Goal: Task Accomplishment & Management: Complete application form

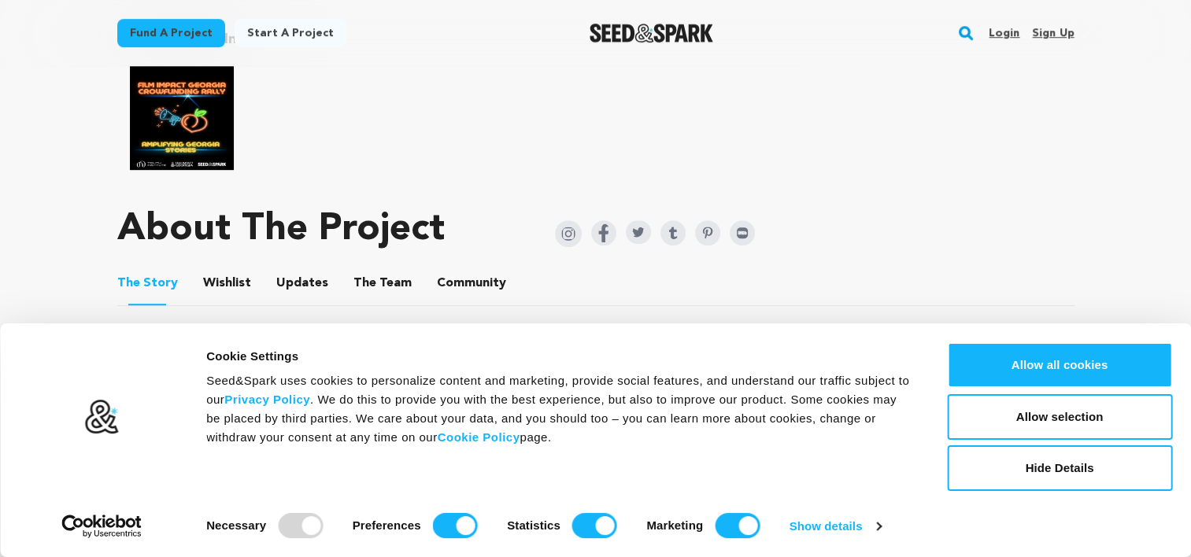
scroll to position [787, 0]
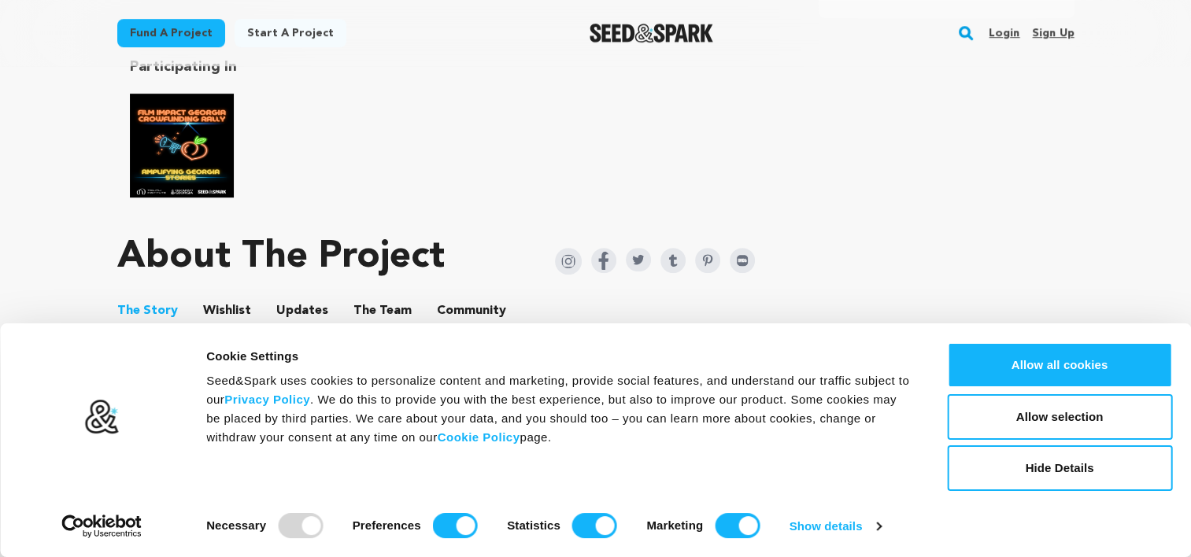
click at [1009, 30] on link "Login" at bounding box center [1004, 32] width 31 height 25
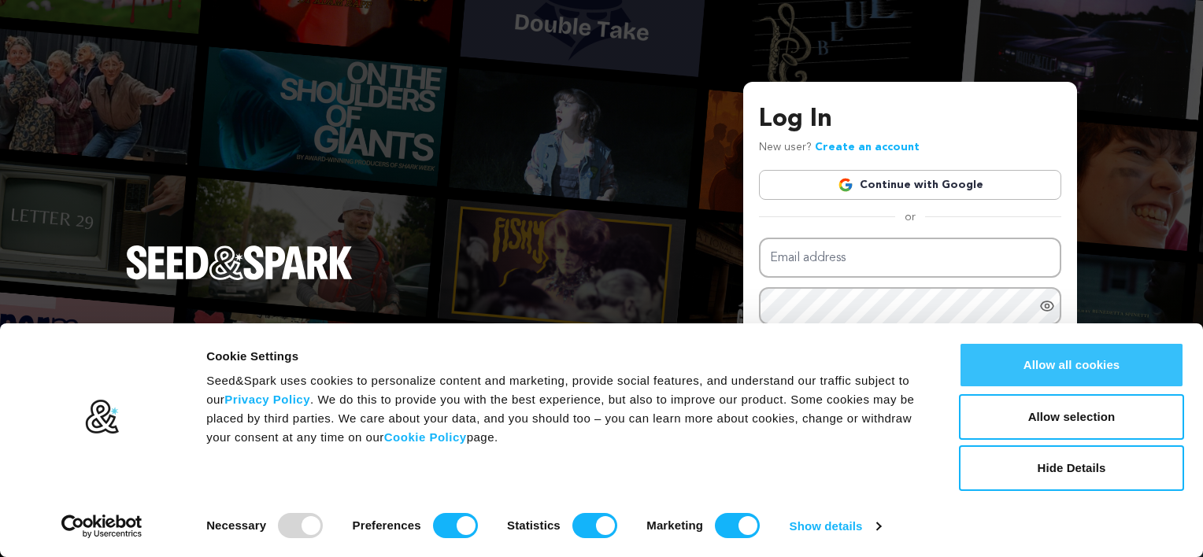
click at [1030, 356] on button "Allow all cookies" at bounding box center [1071, 366] width 225 height 46
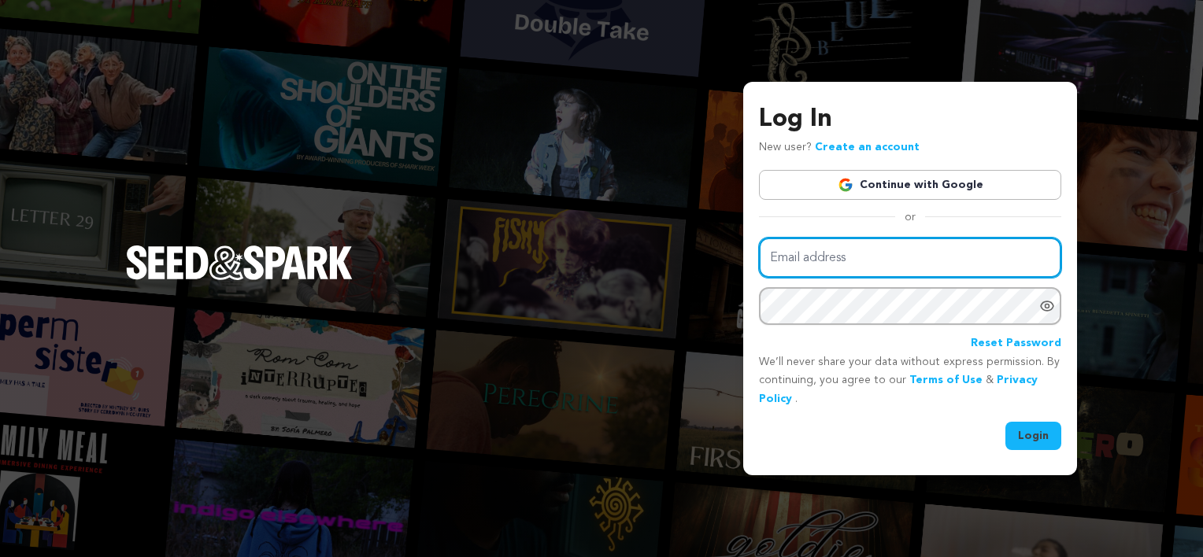
click at [876, 262] on input "Email address" at bounding box center [910, 258] width 302 height 40
click at [939, 249] on input "gahappiegirl@aol.com" at bounding box center [910, 258] width 302 height 40
type input "g"
type input "Mitzi@pda-ga.org"
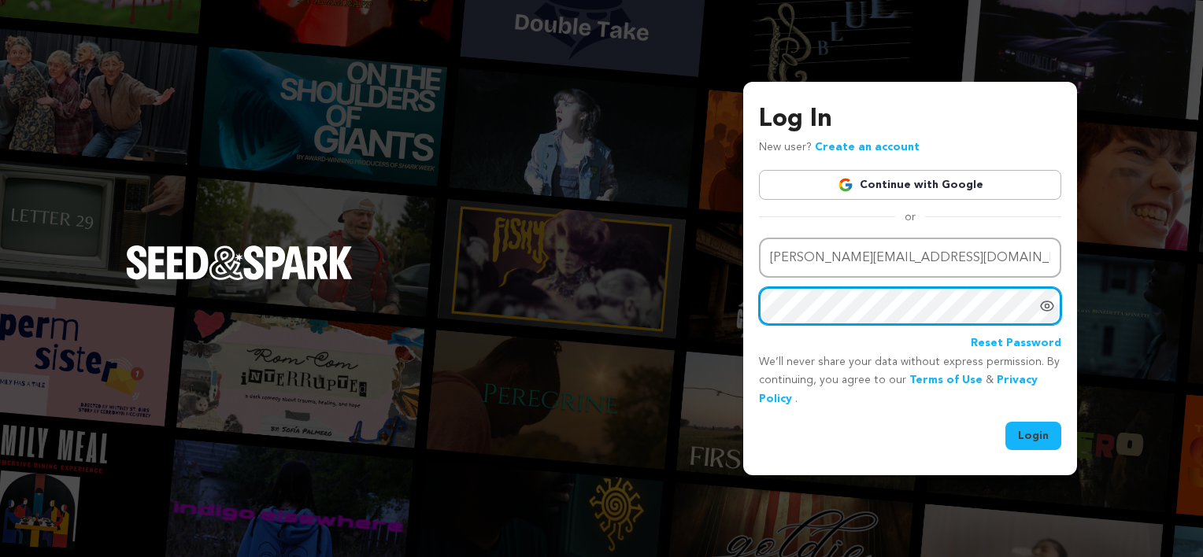
click at [1006, 422] on button "Login" at bounding box center [1034, 436] width 56 height 28
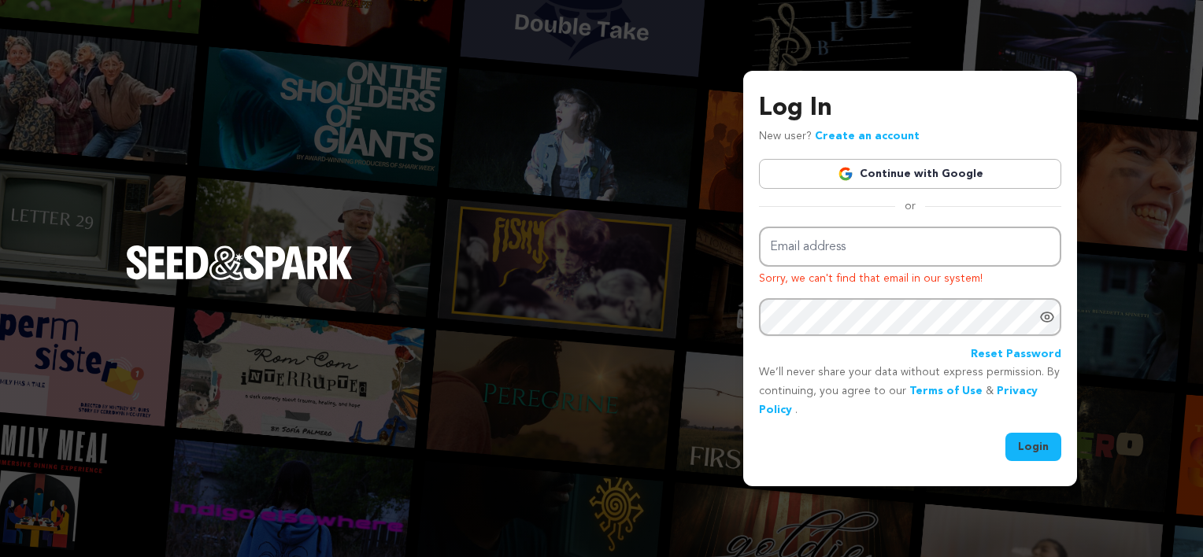
click at [864, 138] on link "Create an account" at bounding box center [867, 136] width 105 height 11
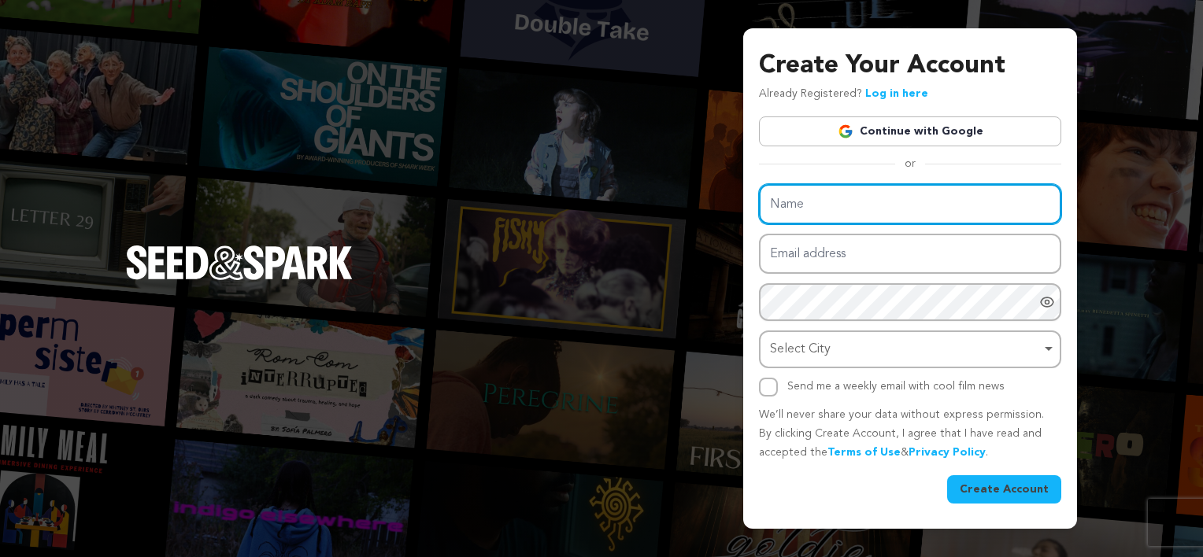
click at [861, 214] on input "Name" at bounding box center [910, 204] width 302 height 40
click at [849, 200] on input "Name" at bounding box center [910, 204] width 302 height 40
type input "Mitzi"
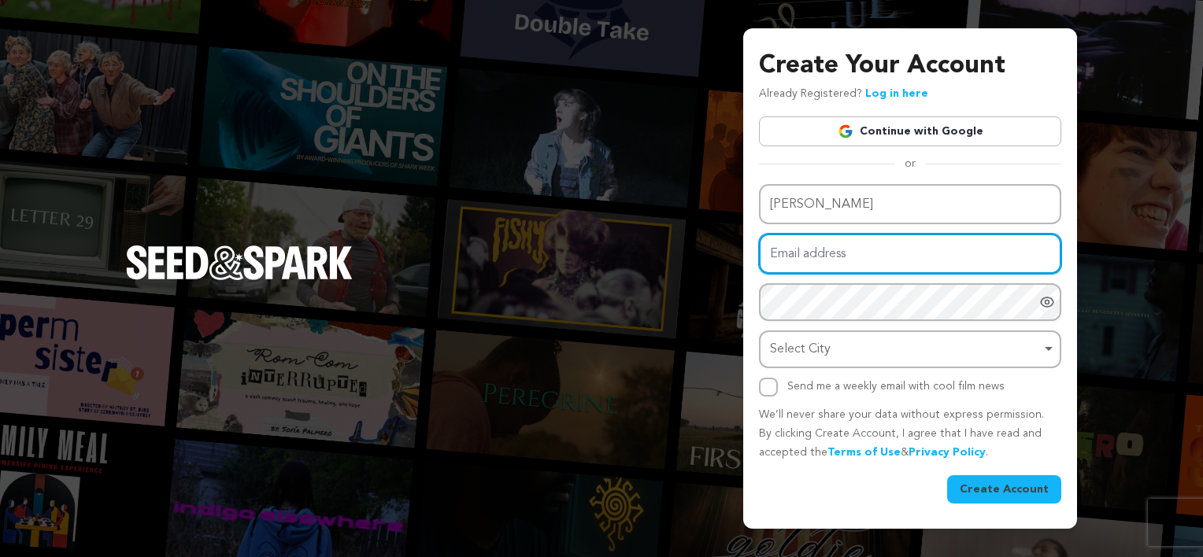
click at [787, 257] on input "Email address" at bounding box center [910, 254] width 302 height 40
type input "gahappiegirl@aol.com"
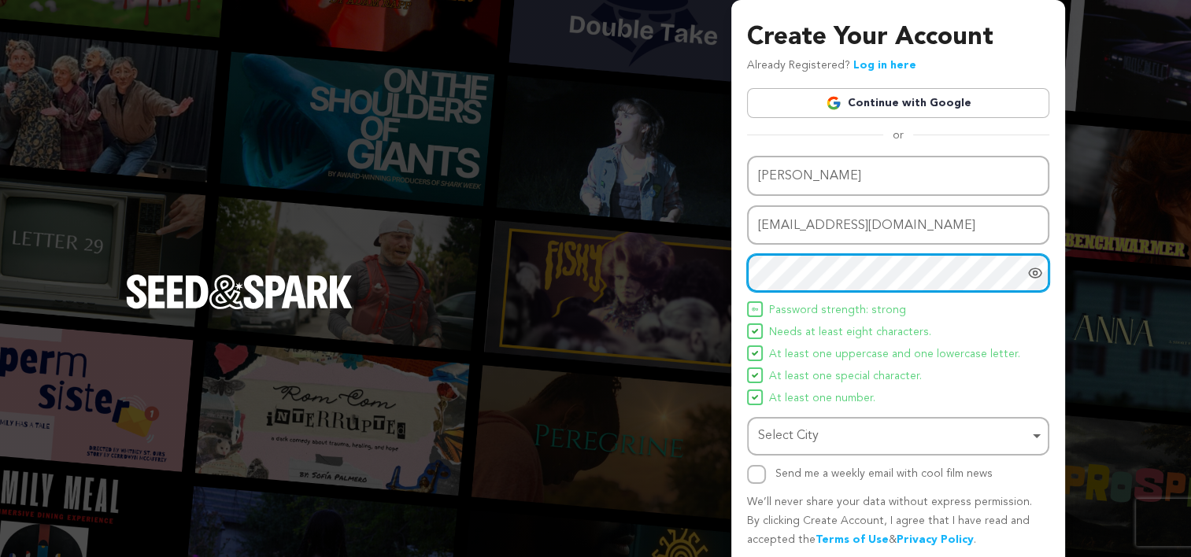
click at [810, 428] on div "Select City Remove item" at bounding box center [893, 436] width 271 height 23
click at [802, 436] on div "Select City Remove item" at bounding box center [893, 436] width 271 height 23
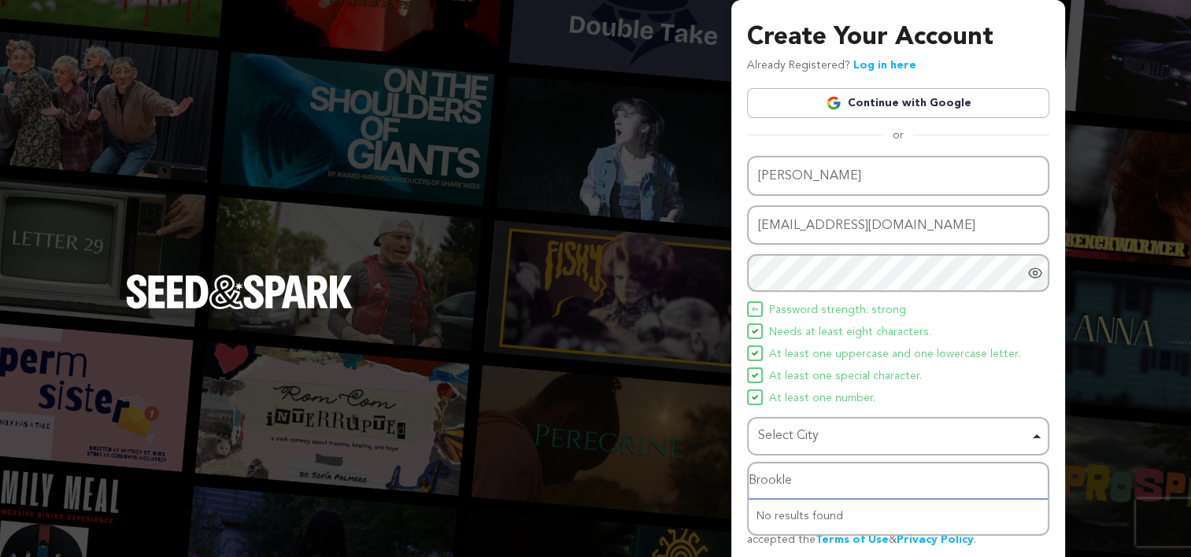
type input "Brooklet"
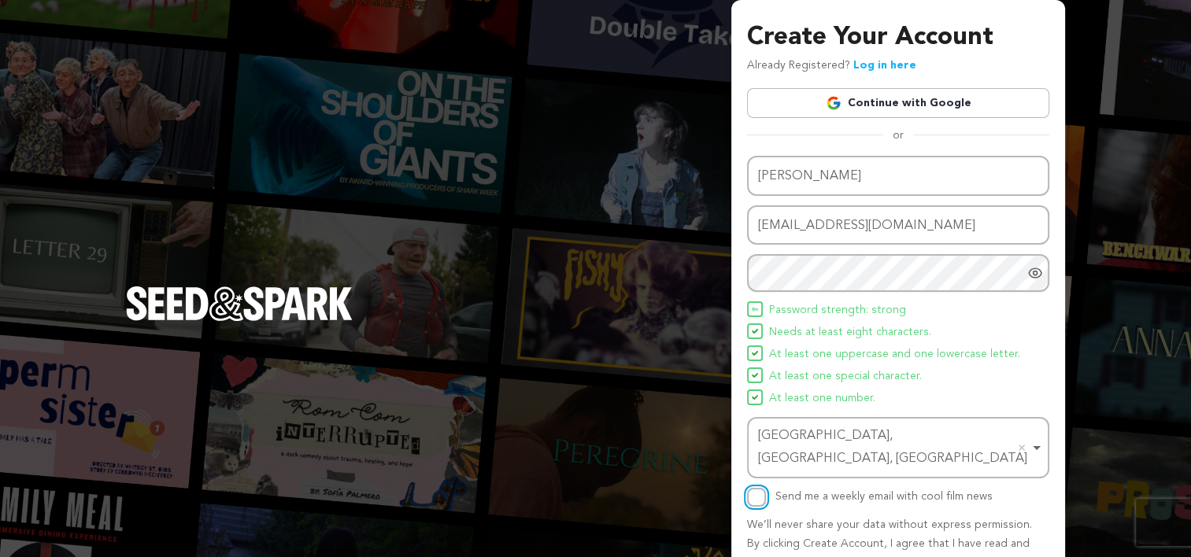
click at [756, 488] on input "Send me a weekly email with cool film news" at bounding box center [756, 497] width 19 height 19
checkbox input "true"
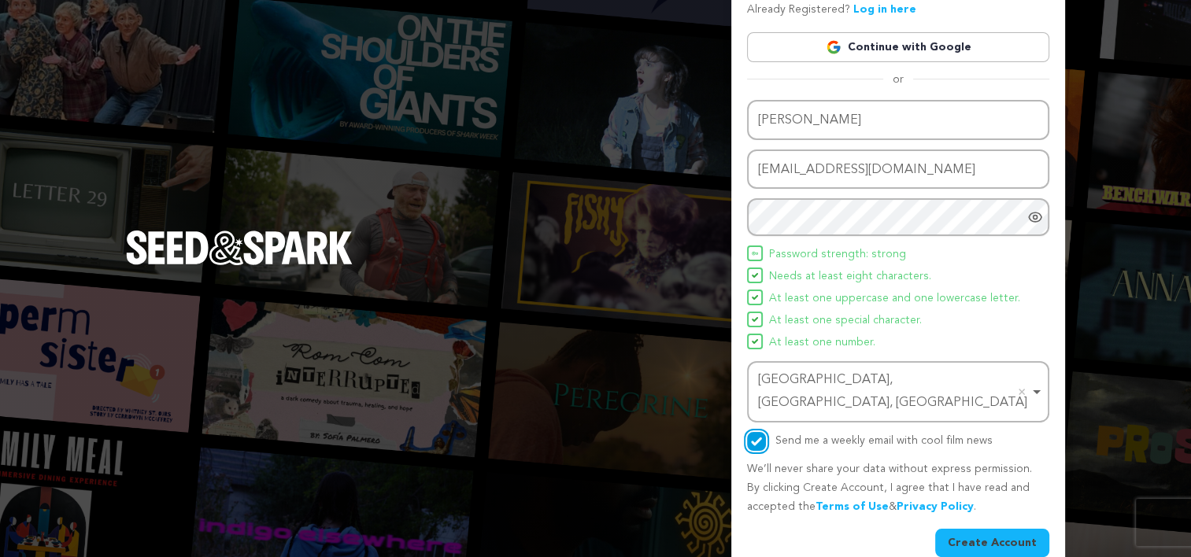
scroll to position [57, 0]
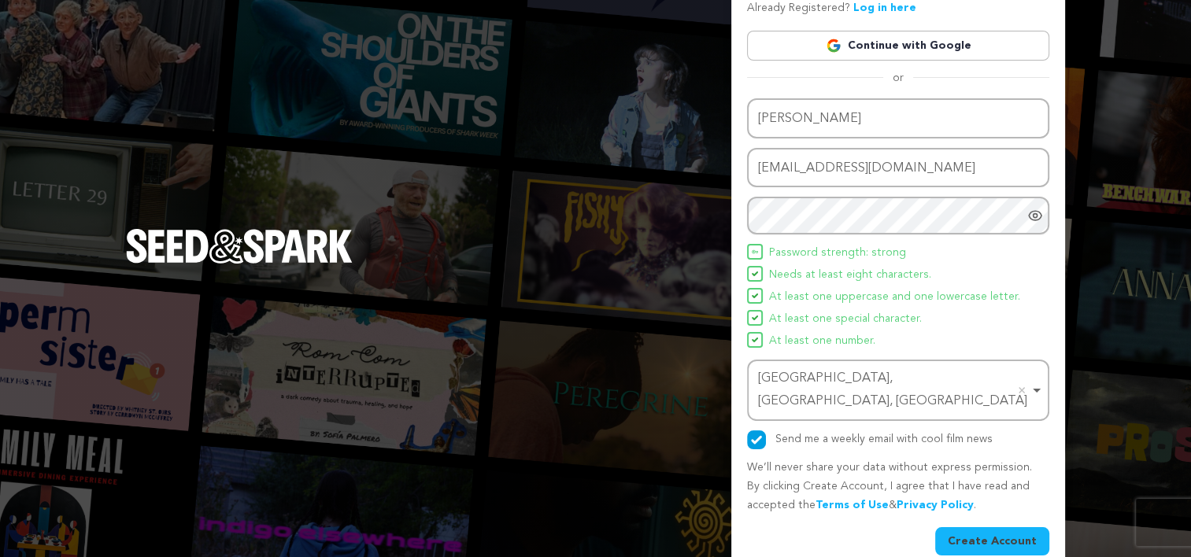
click at [1009, 528] on button "Create Account" at bounding box center [992, 542] width 114 height 28
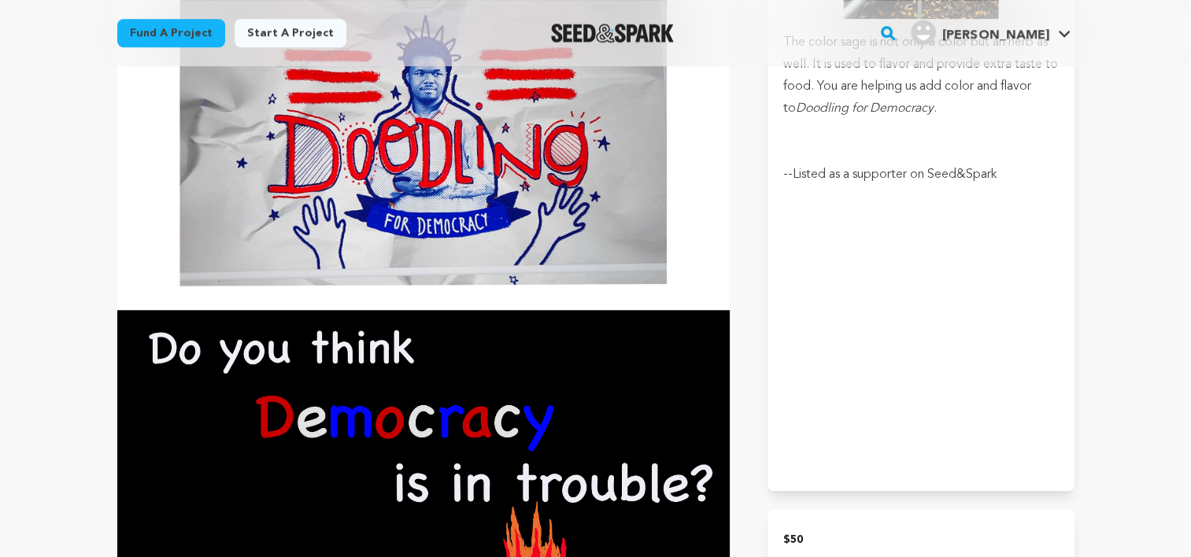
scroll to position [1417, 0]
